Goal: Information Seeking & Learning: Check status

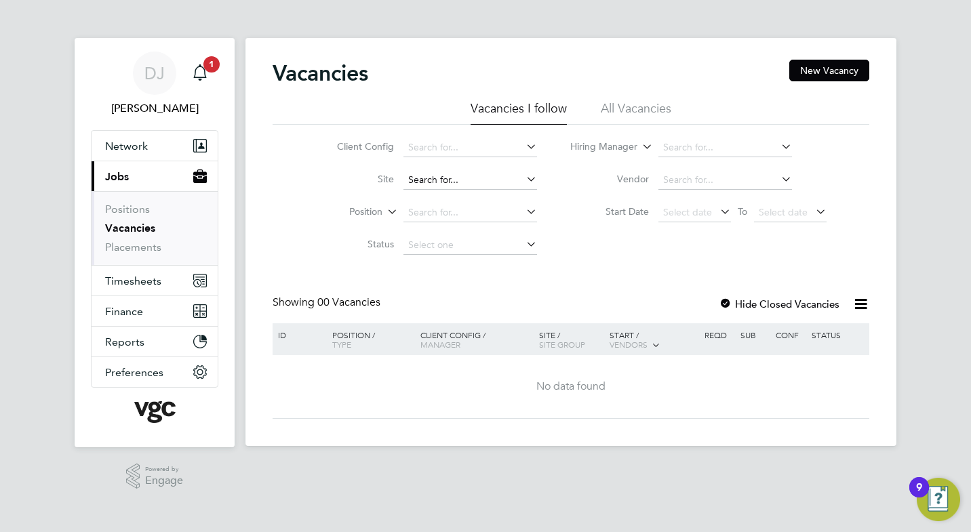
click at [424, 182] on input at bounding box center [470, 180] width 134 height 19
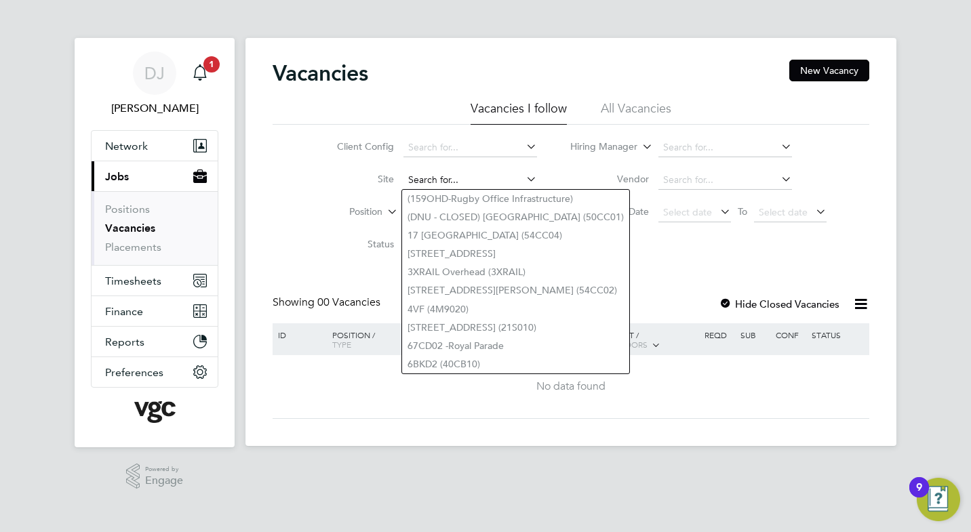
paste input "M/300307/00004"
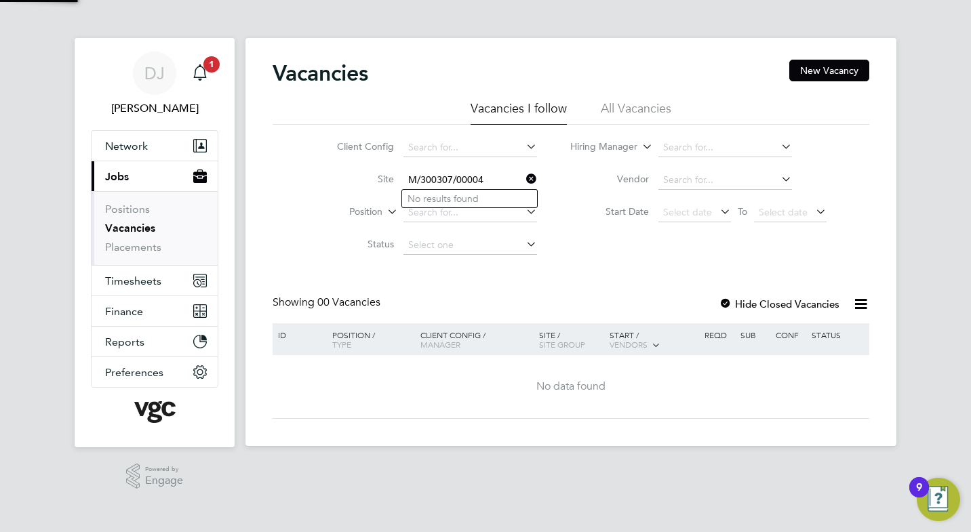
type input "M/300307/00004"
click at [418, 214] on input at bounding box center [470, 212] width 134 height 19
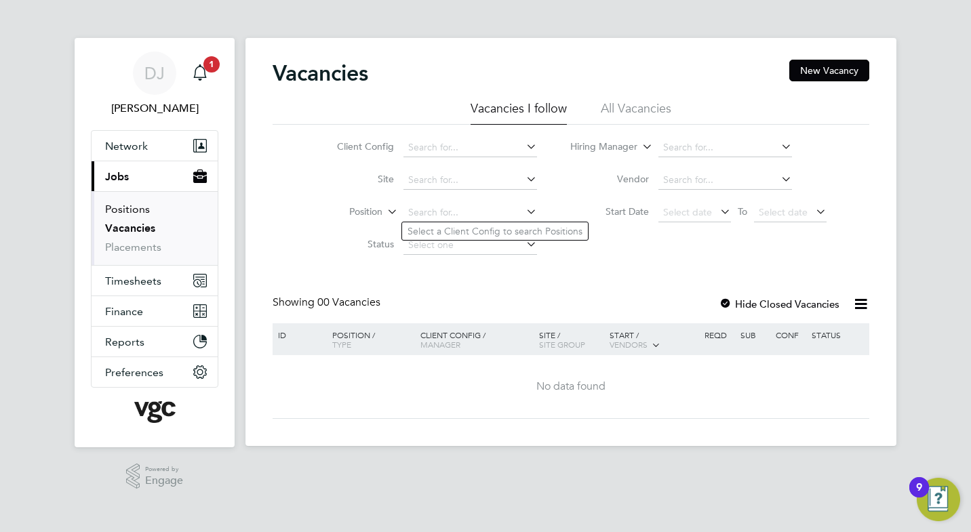
click at [124, 212] on link "Positions" at bounding box center [127, 209] width 45 height 13
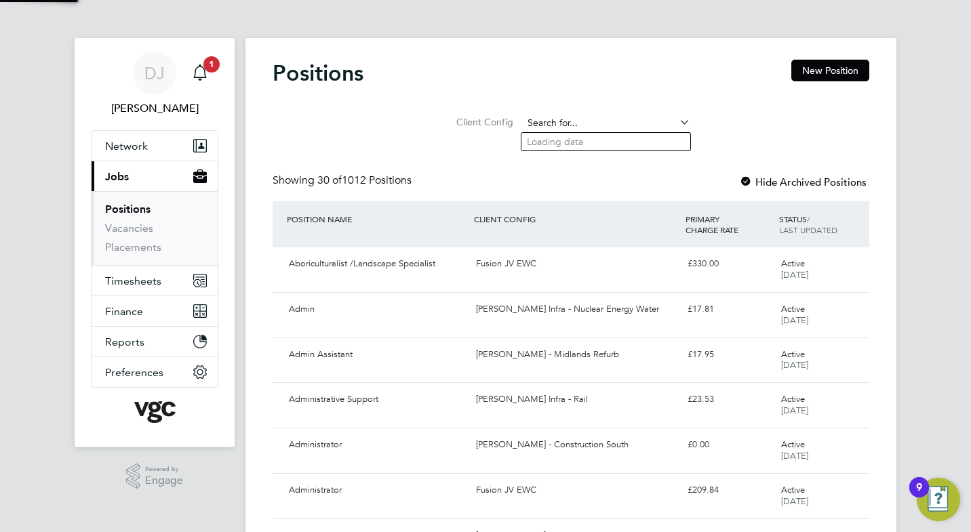
click at [565, 118] on input at bounding box center [606, 123] width 167 height 19
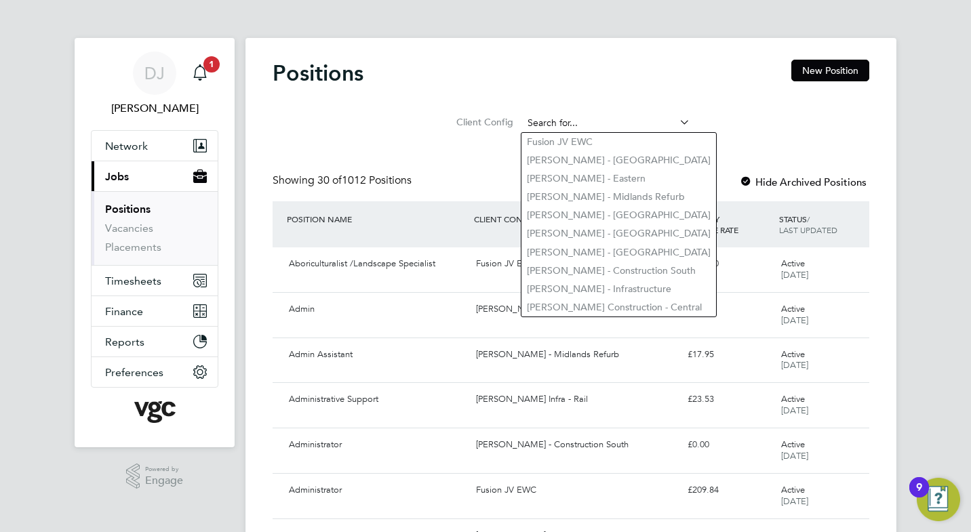
paste input "M/300307/00004"
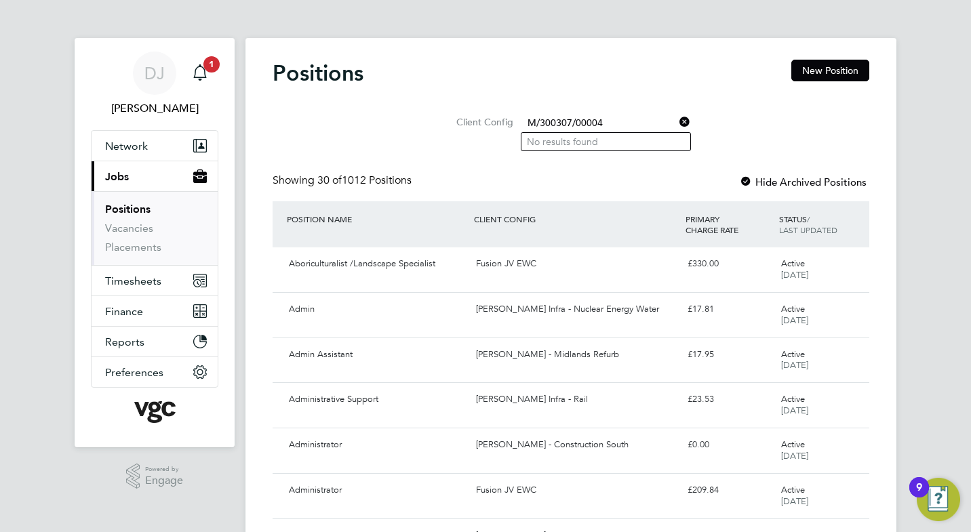
type input "M/300307/00004"
click at [133, 229] on link "Vacancies" at bounding box center [129, 228] width 48 height 13
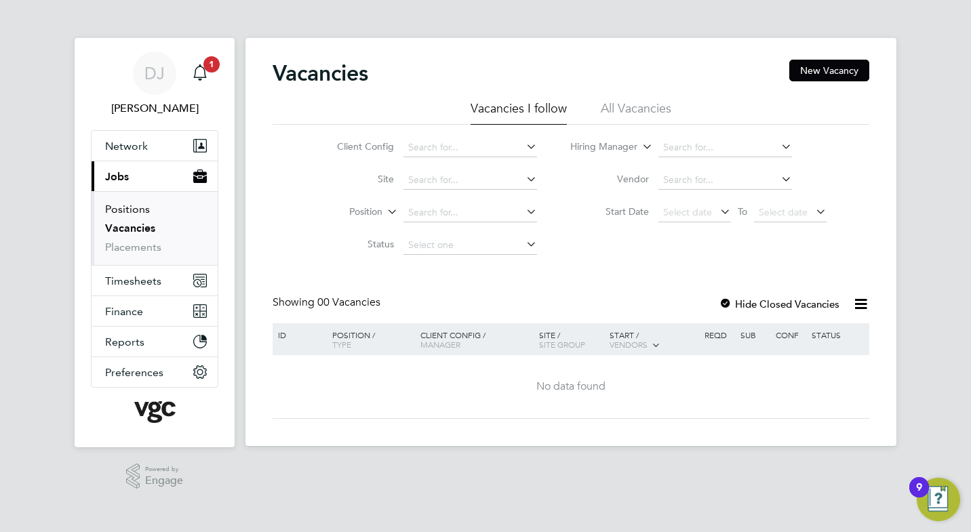
click at [136, 210] on link "Positions" at bounding box center [127, 209] width 45 height 13
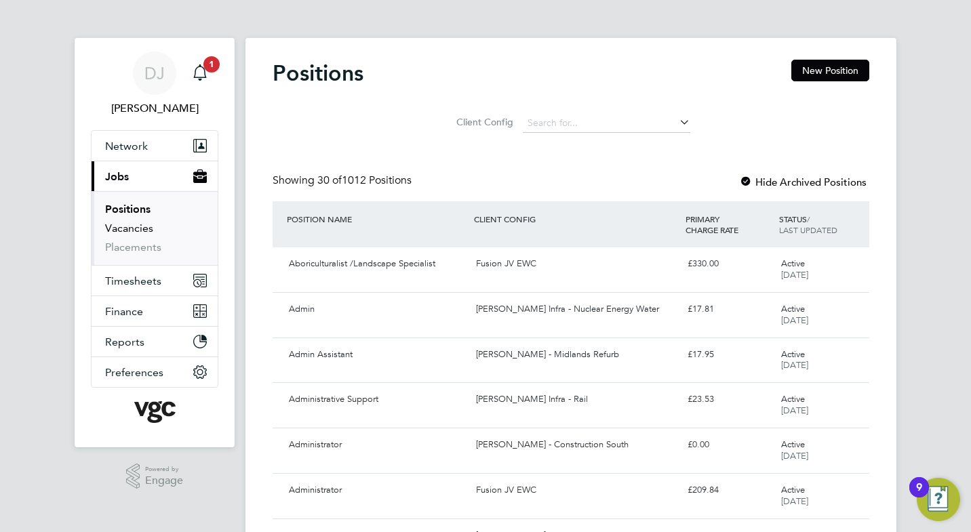
click at [130, 234] on link "Vacancies" at bounding box center [129, 228] width 48 height 13
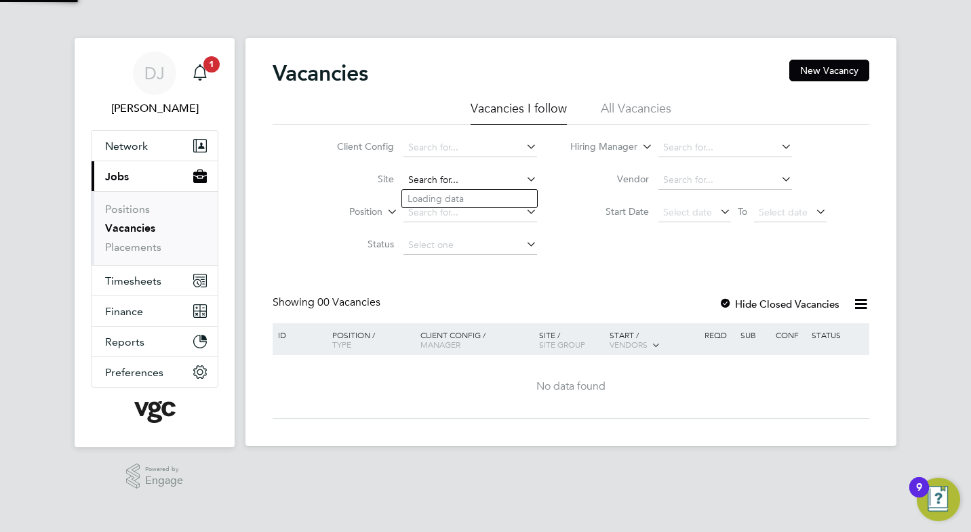
click at [420, 185] on input at bounding box center [470, 180] width 134 height 19
click at [527, 200] on li "CP7 Development Team for the Year 1 Western Structures (300300)" at bounding box center [552, 199] width 300 height 18
type input "CP7 Development Team for the Year 1 Western Structures (300300)"
click at [820, 338] on div "Status" at bounding box center [837, 334] width 59 height 23
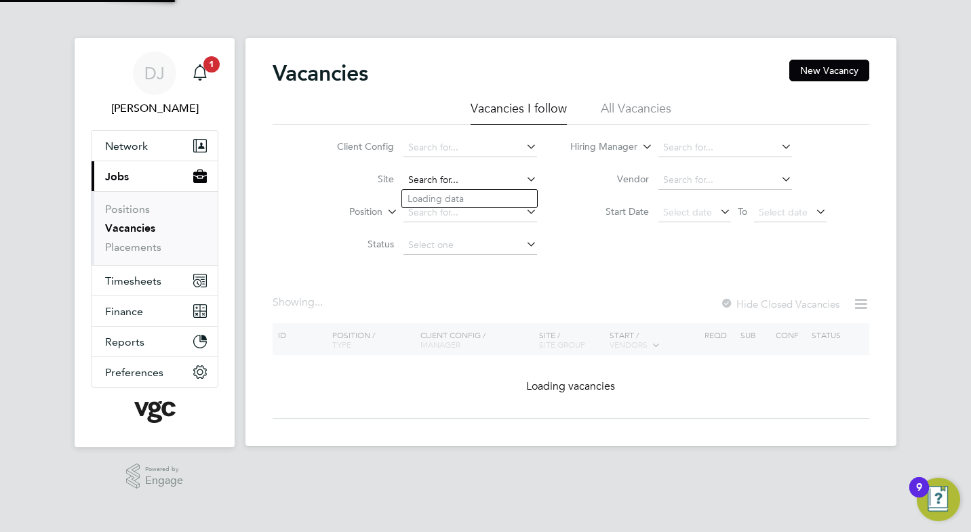
click at [479, 182] on input at bounding box center [470, 180] width 134 height 19
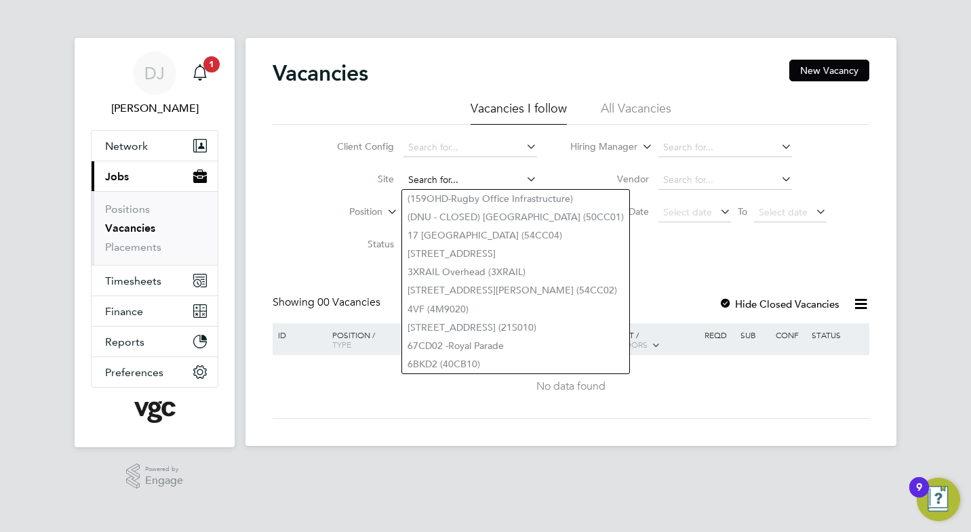
click at [460, 178] on input at bounding box center [470, 180] width 134 height 19
click at [210, 62] on span "1" at bounding box center [211, 64] width 16 height 16
